Goal: Information Seeking & Learning: Learn about a topic

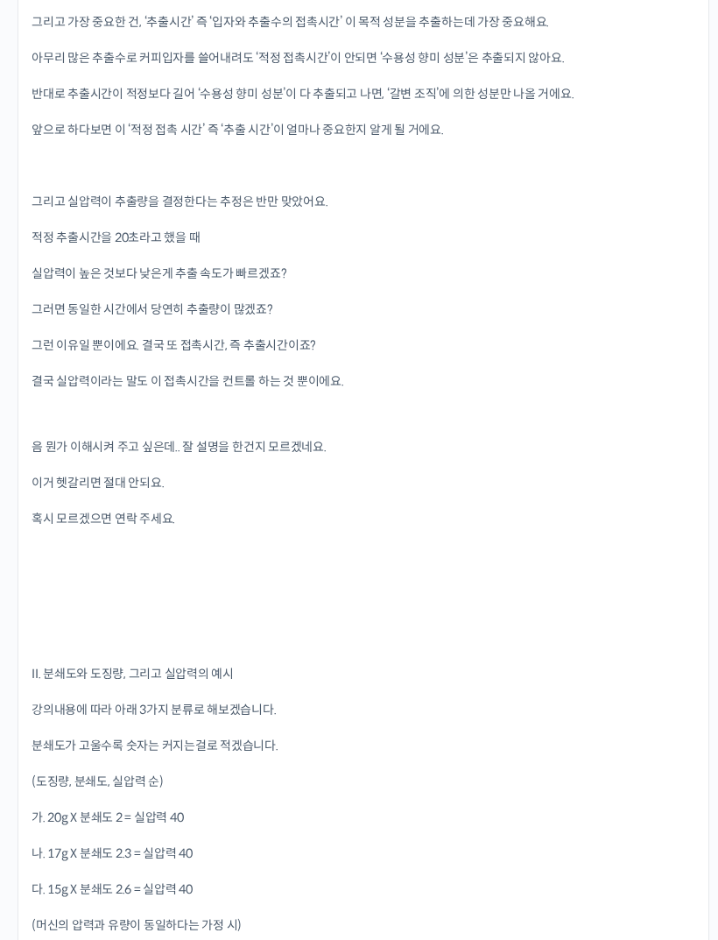
scroll to position [3601, 0]
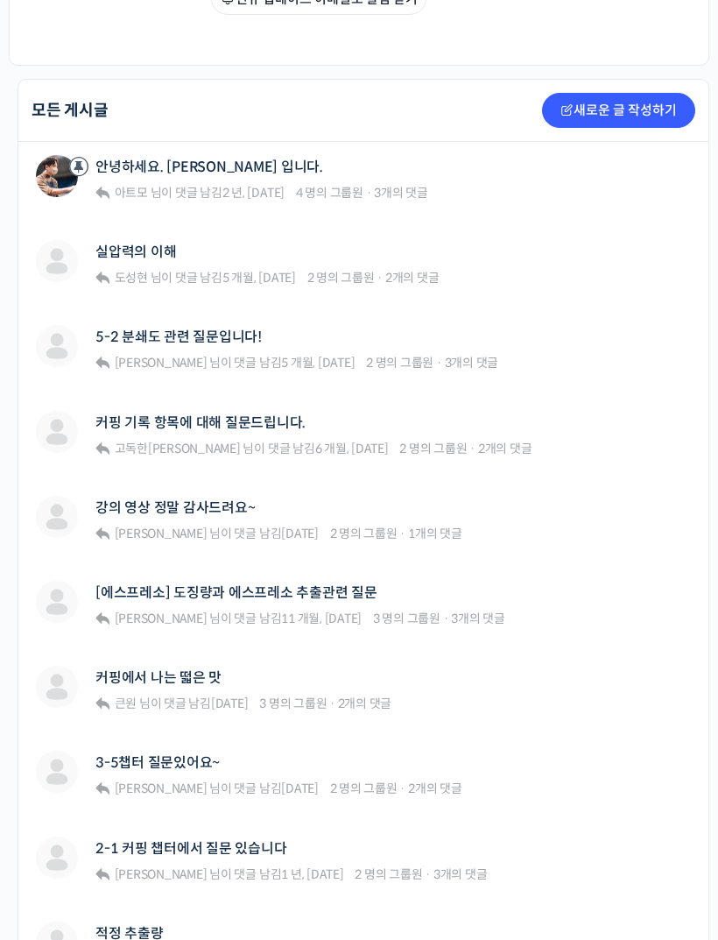
scroll to position [419, 0]
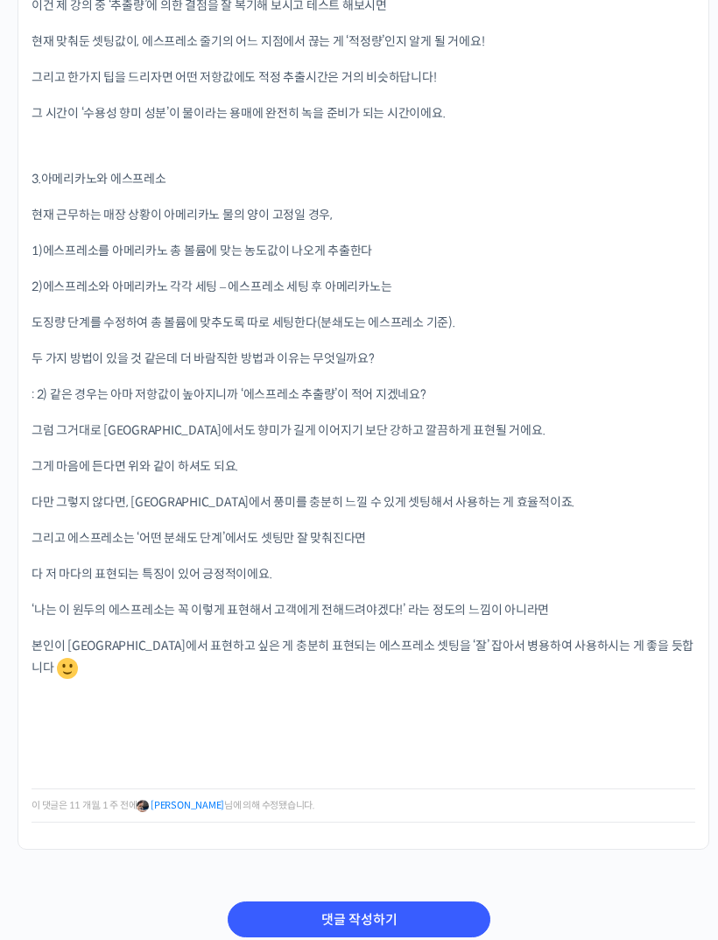
scroll to position [6494, 0]
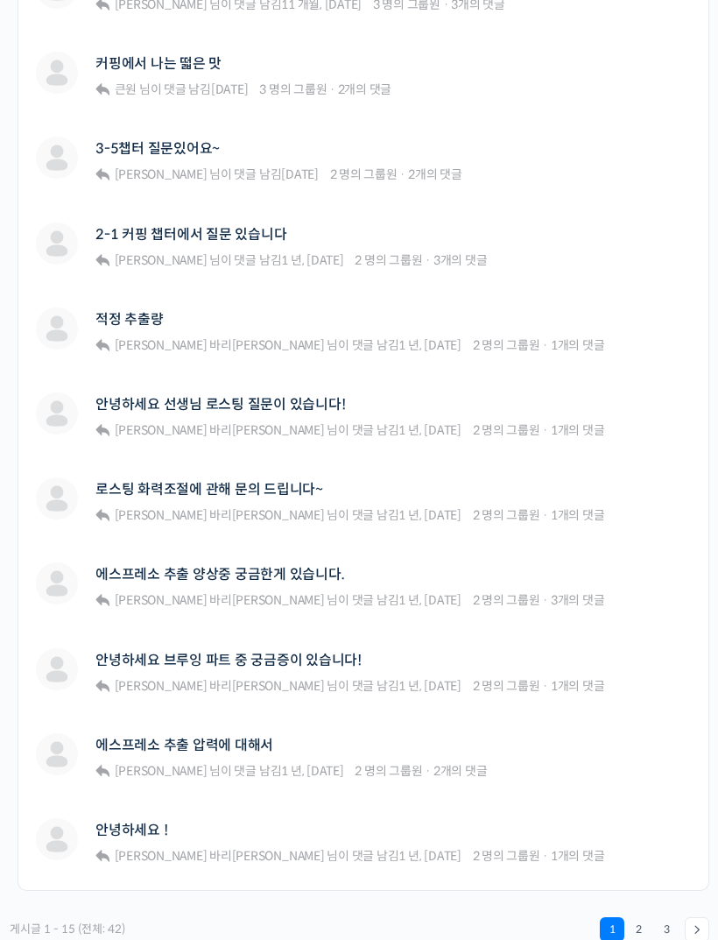
scroll to position [1032, 0]
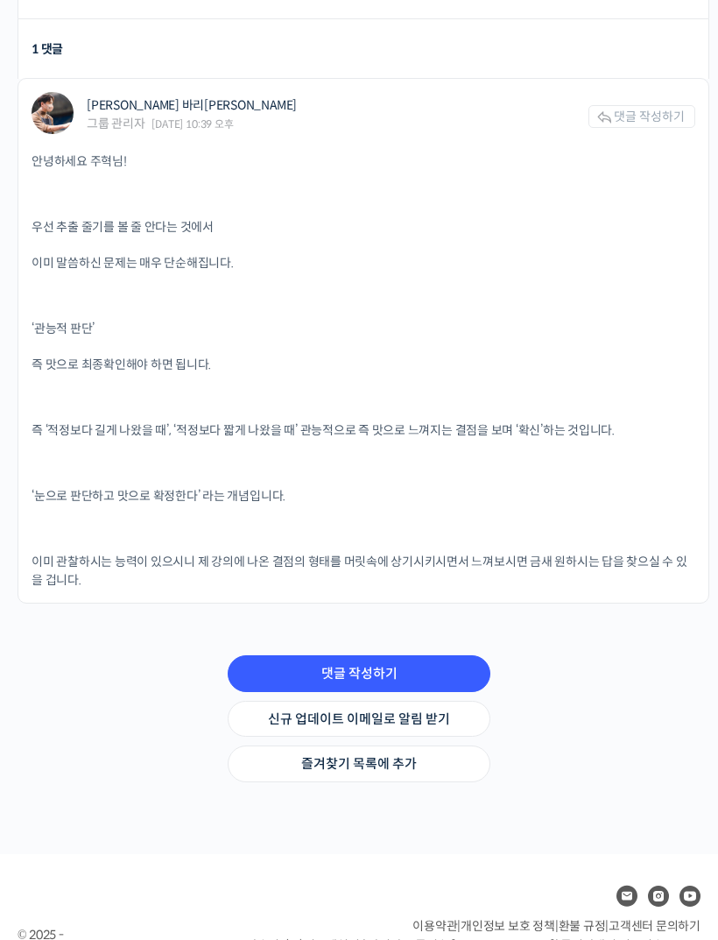
scroll to position [836, 0]
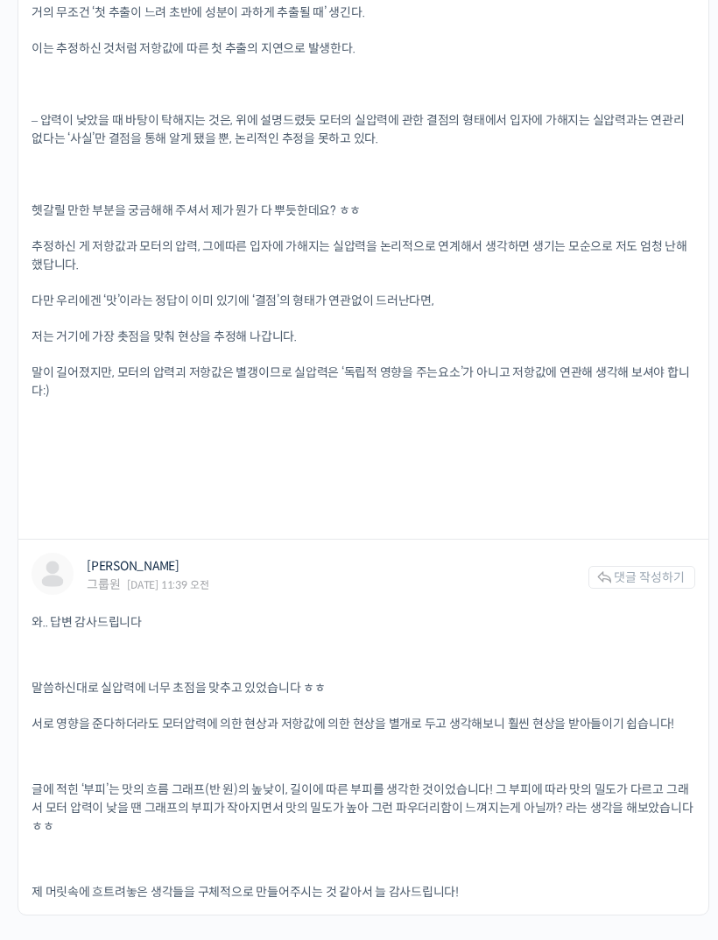
scroll to position [2097, 0]
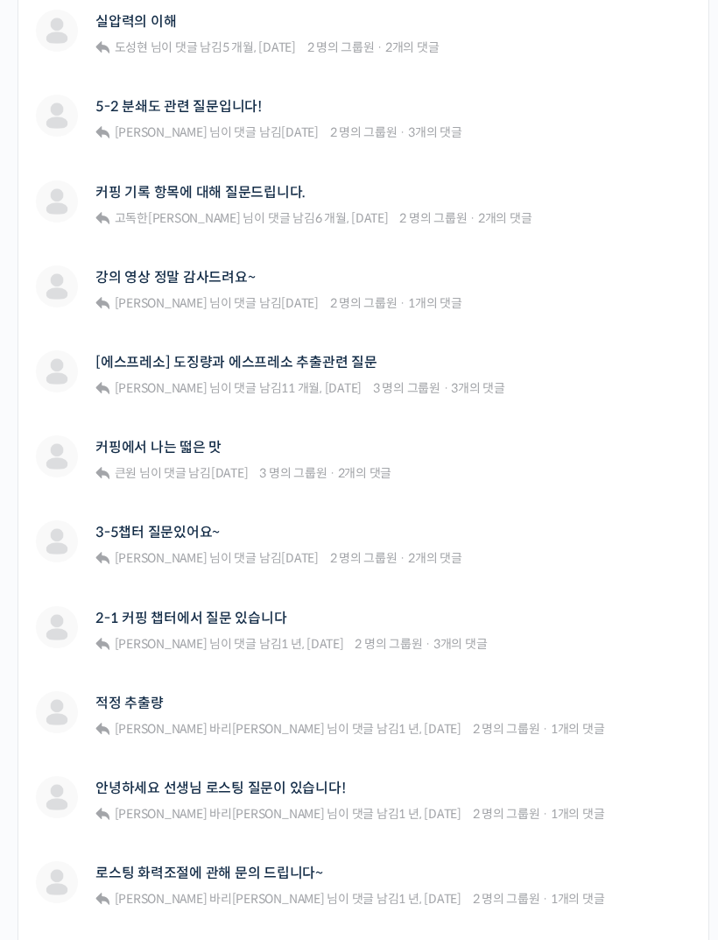
scroll to position [648, 0]
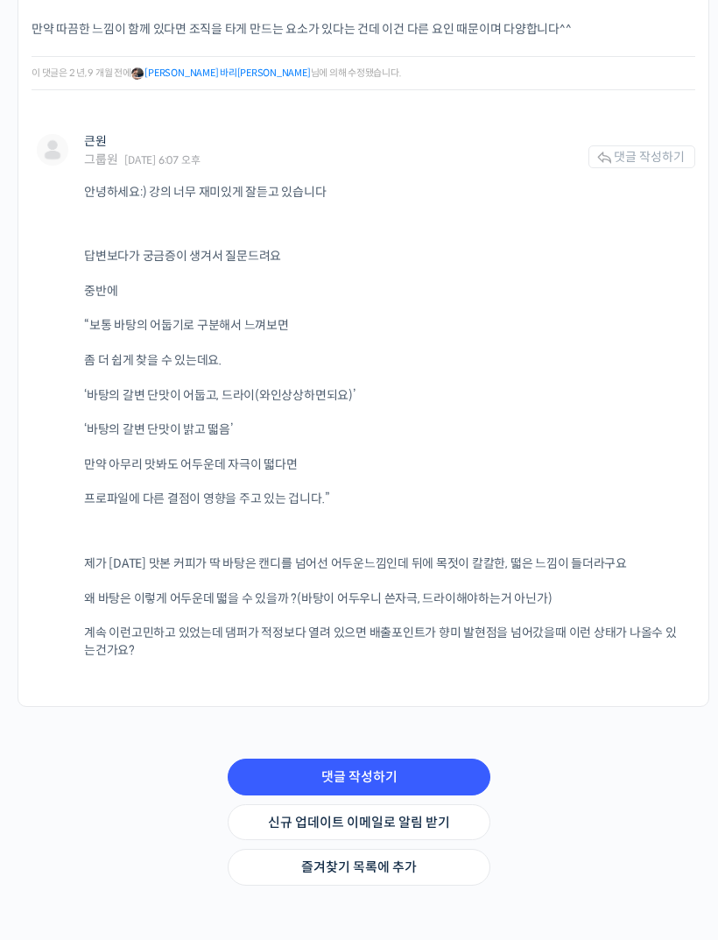
scroll to position [1943, 0]
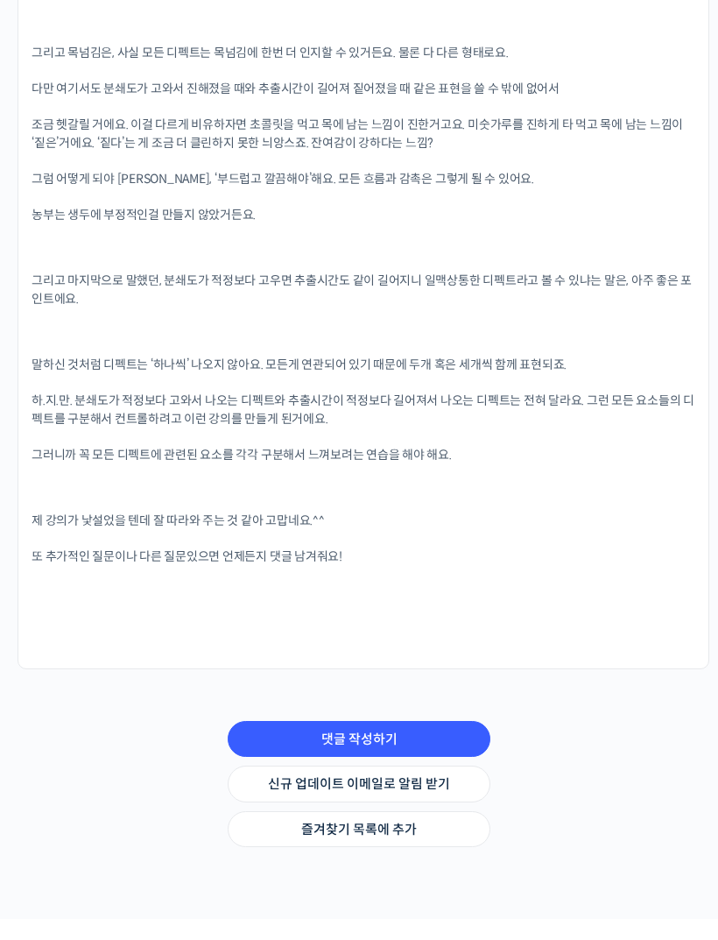
scroll to position [4613, 0]
